Goal: Task Accomplishment & Management: Manage account settings

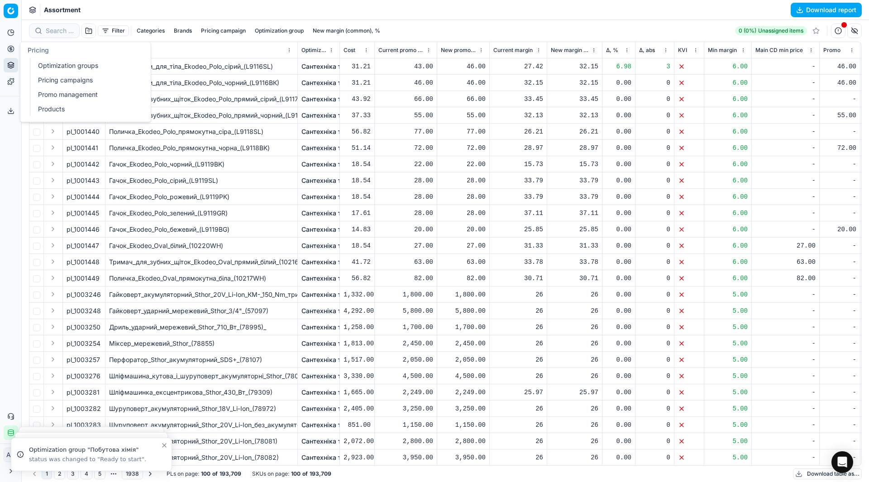
click at [36, 63] on link "Optimization groups" at bounding box center [87, 65] width 106 height 13
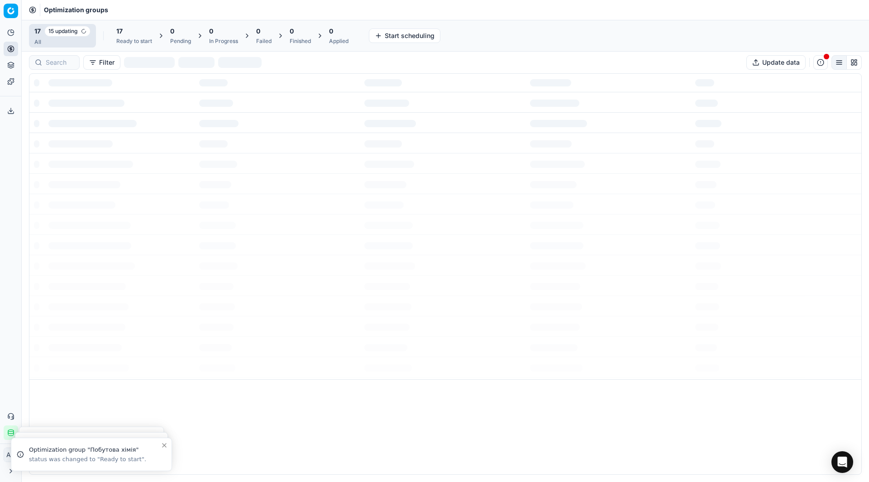
click at [10, 173] on div "Analytics Pricing Product portfolio Templates Export service 20 Contact support…" at bounding box center [10, 233] width 21 height 422
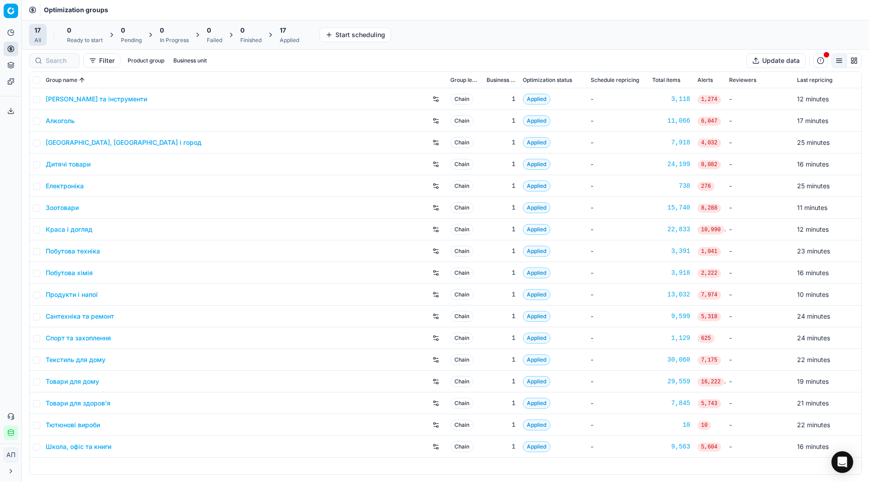
click at [68, 187] on link "Електроніка" at bounding box center [65, 186] width 38 height 9
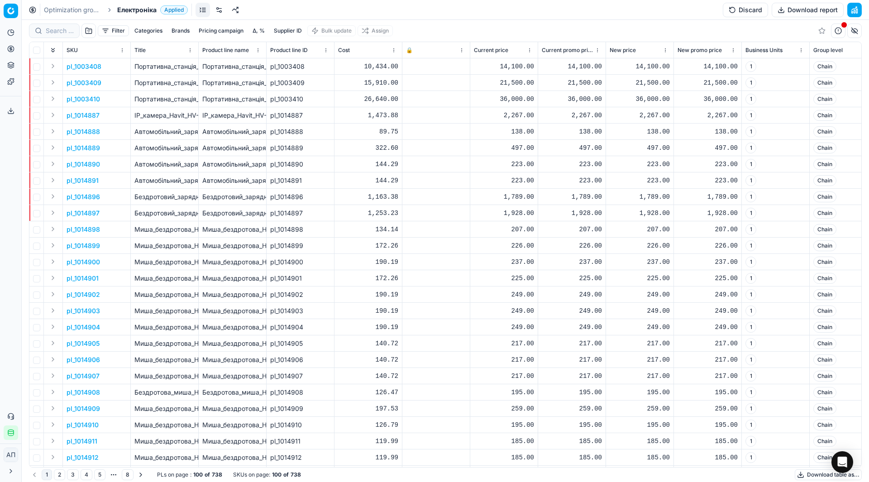
click at [220, 13] on link at bounding box center [219, 10] width 14 height 14
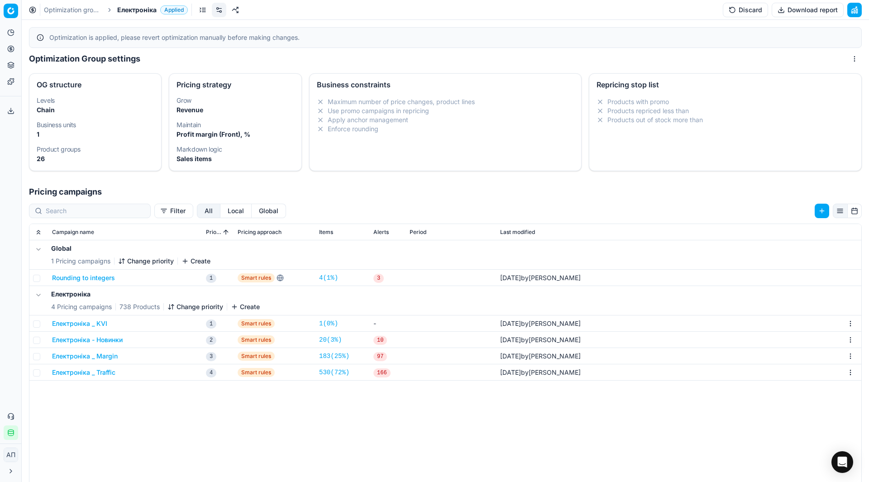
click at [224, 211] on button "Local" at bounding box center [236, 211] width 31 height 14
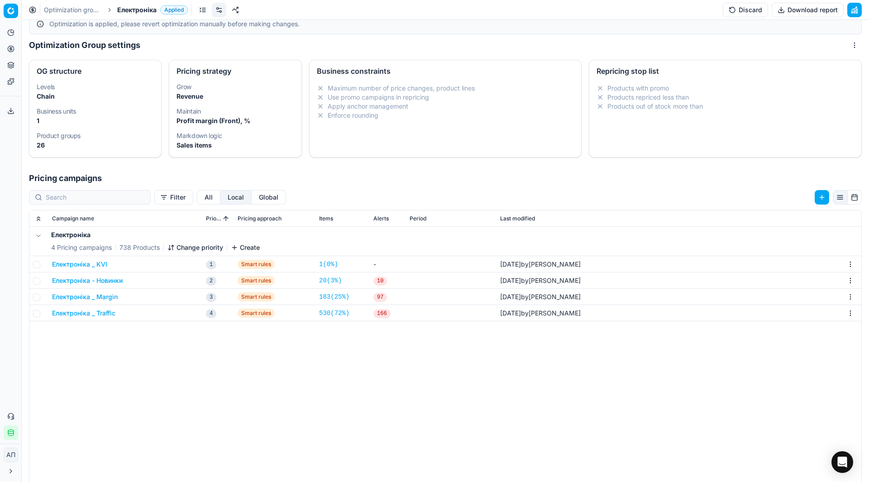
scroll to position [11, 0]
